Goal: Obtain resource: Download file/media

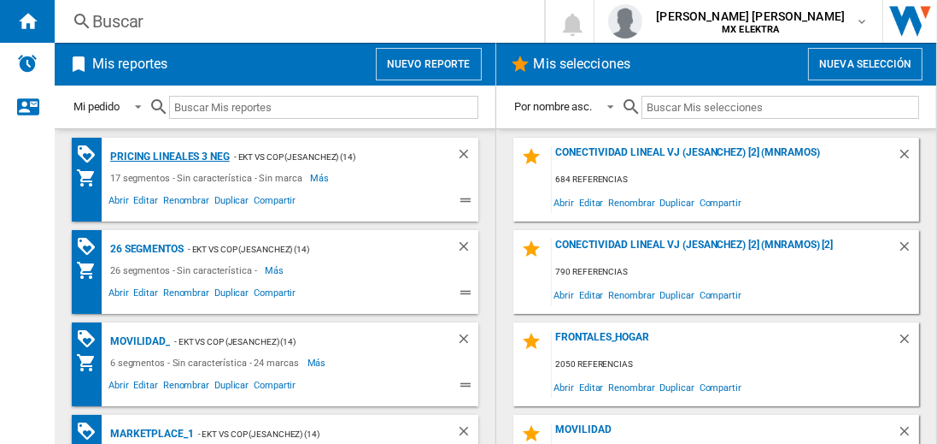
click at [169, 156] on div "Pricing lineales 3 neg" at bounding box center [168, 156] width 124 height 21
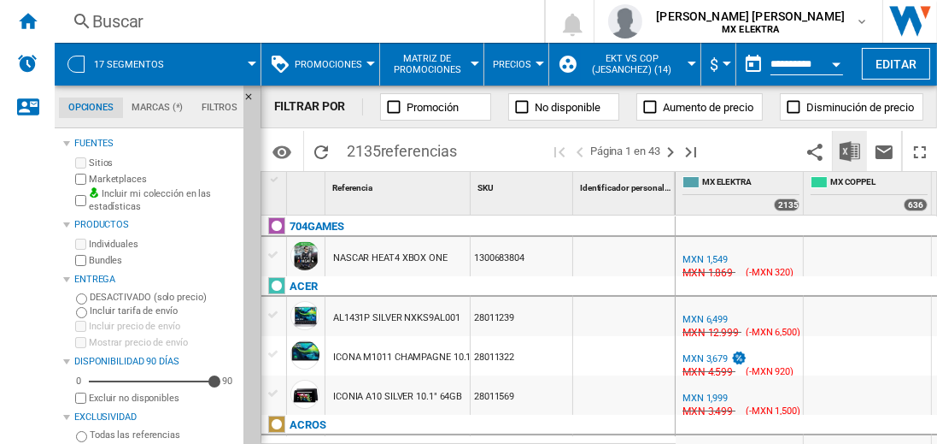
click at [851, 150] on img "Descargar en Excel" at bounding box center [850, 151] width 21 height 21
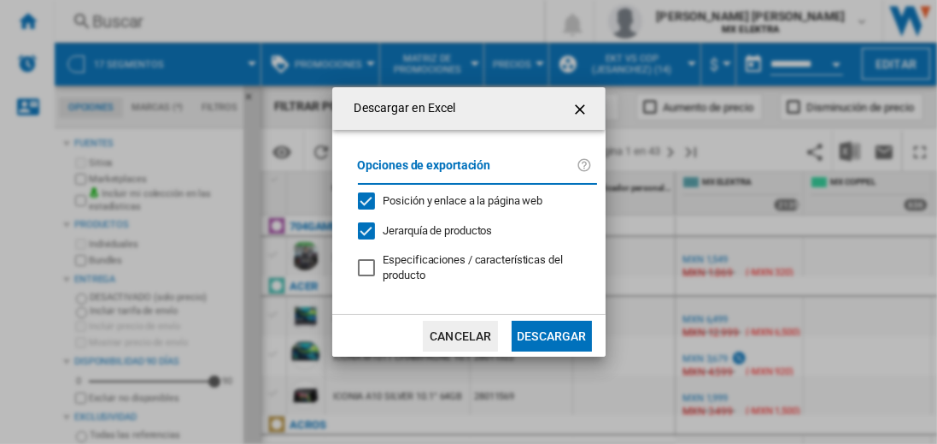
click at [551, 333] on button "Descargar" at bounding box center [551, 335] width 79 height 31
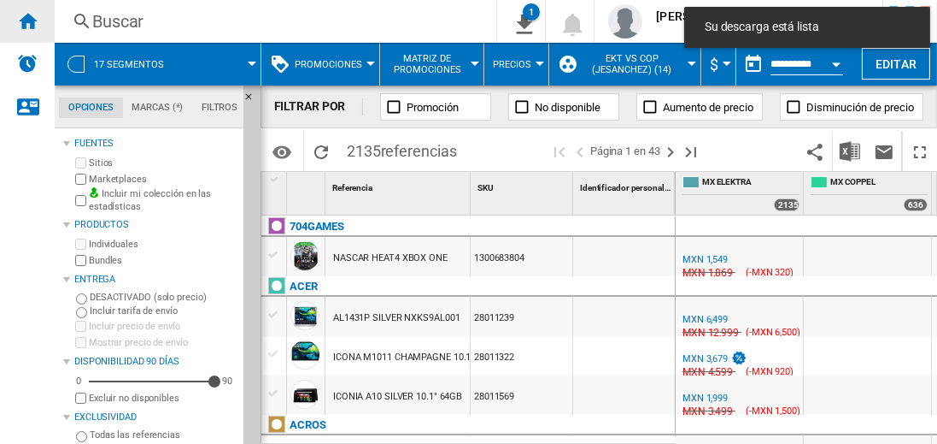
click at [27, 21] on ng-md-icon "Inicio" at bounding box center [27, 20] width 21 height 21
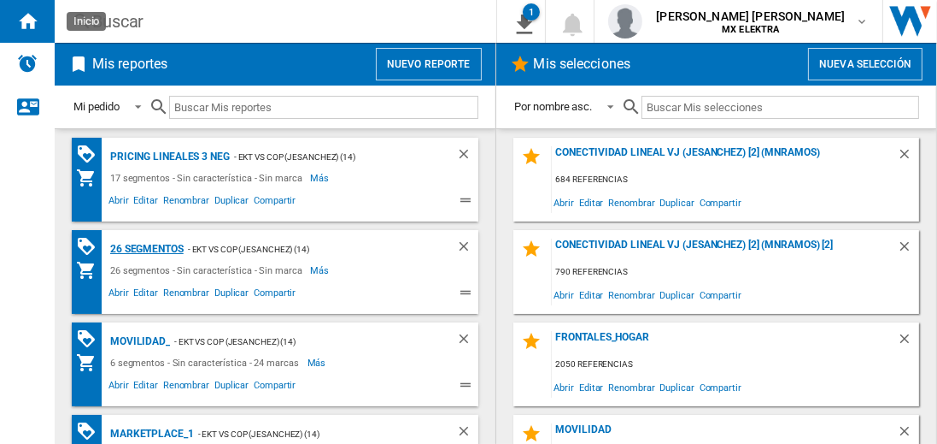
click at [148, 247] on div "26 segmentos" at bounding box center [145, 248] width 78 height 21
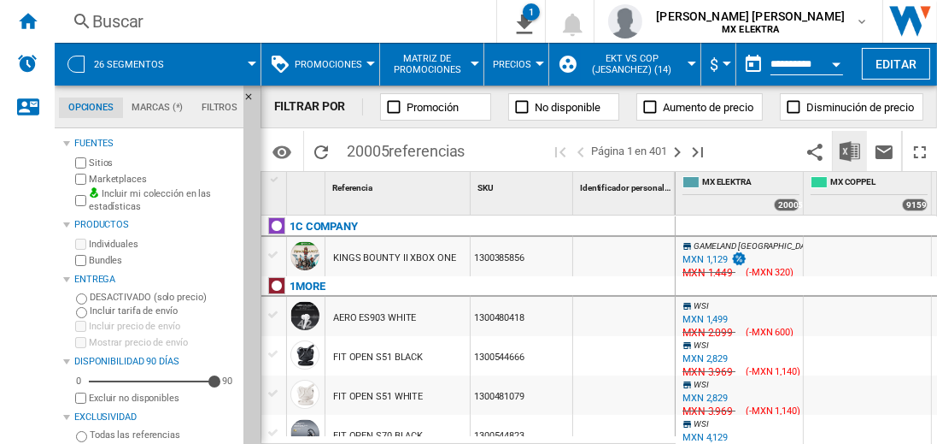
click at [851, 150] on img "Descargar en Excel" at bounding box center [850, 151] width 21 height 21
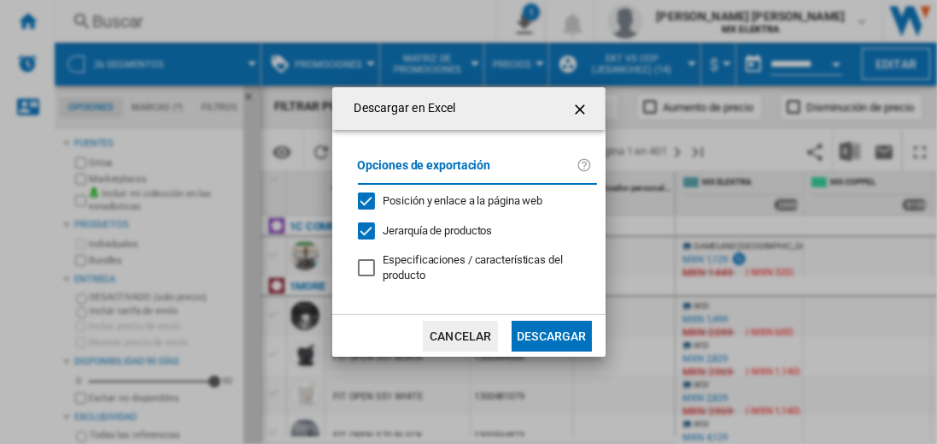
click at [551, 333] on button "Descargar" at bounding box center [551, 335] width 79 height 31
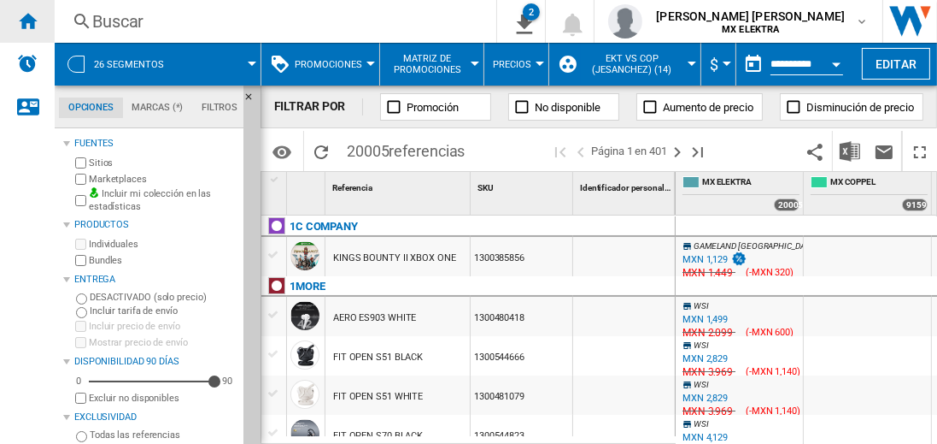
click at [27, 21] on ng-md-icon "Inicio" at bounding box center [27, 20] width 21 height 21
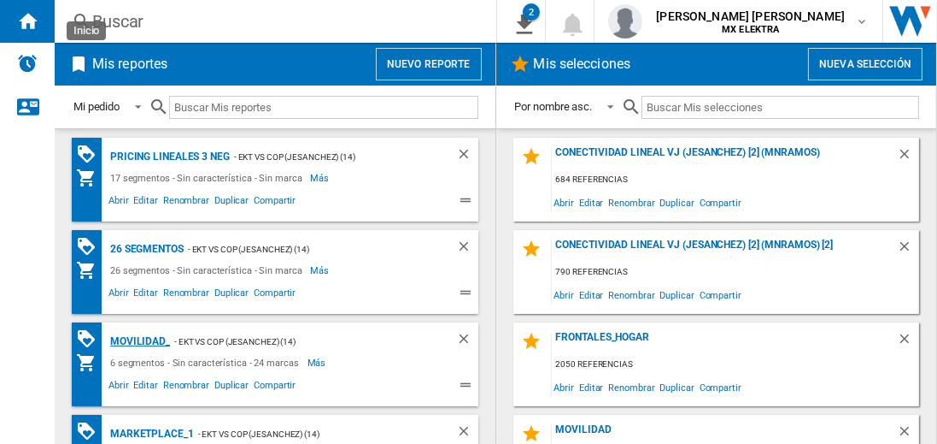
click at [137, 339] on div "MOVILIDAD_" at bounding box center [138, 341] width 64 height 21
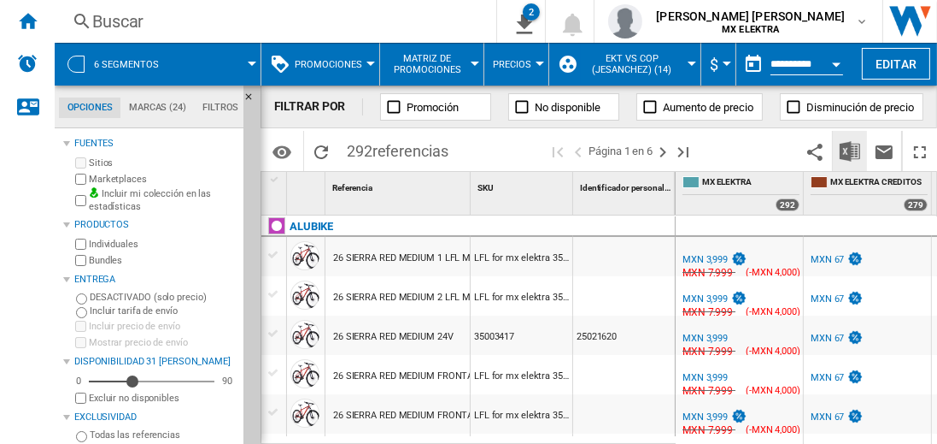
click at [851, 150] on img "Descargar en Excel" at bounding box center [850, 151] width 21 height 21
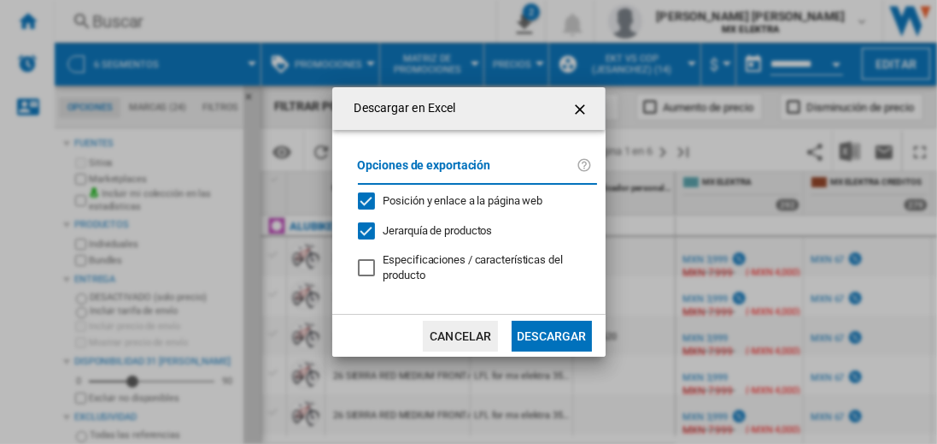
click at [551, 333] on button "Descargar" at bounding box center [551, 335] width 79 height 31
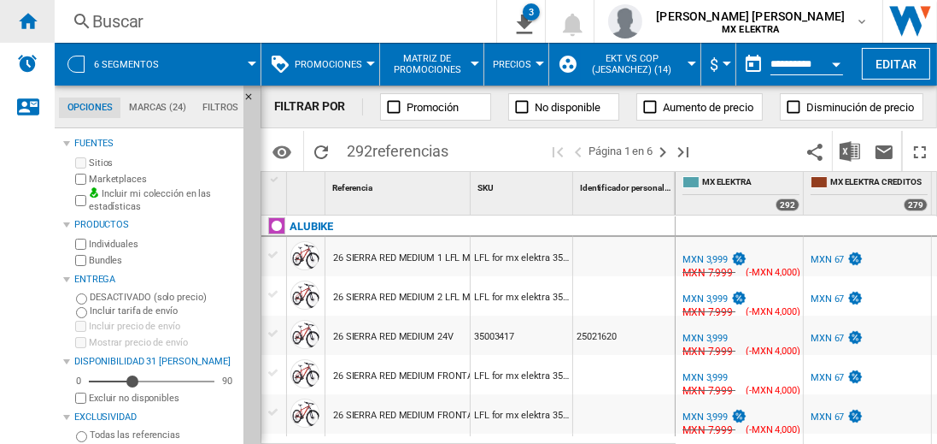
click at [27, 21] on ng-md-icon "Inicio" at bounding box center [27, 20] width 21 height 21
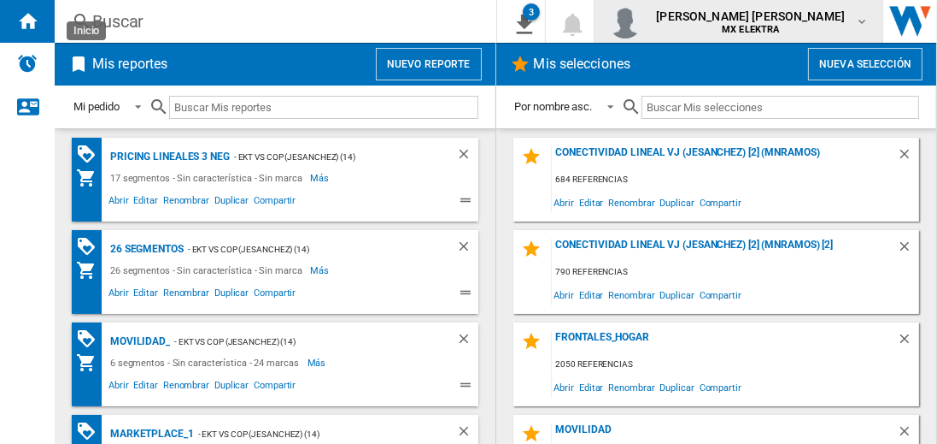
click at [767, 21] on span "[PERSON_NAME] [PERSON_NAME]" at bounding box center [750, 16] width 189 height 17
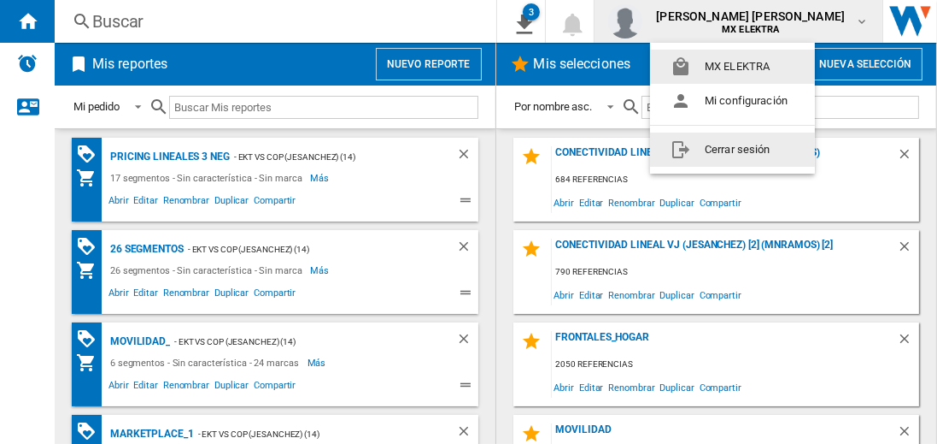
click at [732, 149] on button "Cerrar sesión" at bounding box center [732, 149] width 165 height 34
